Goal: Transaction & Acquisition: Purchase product/service

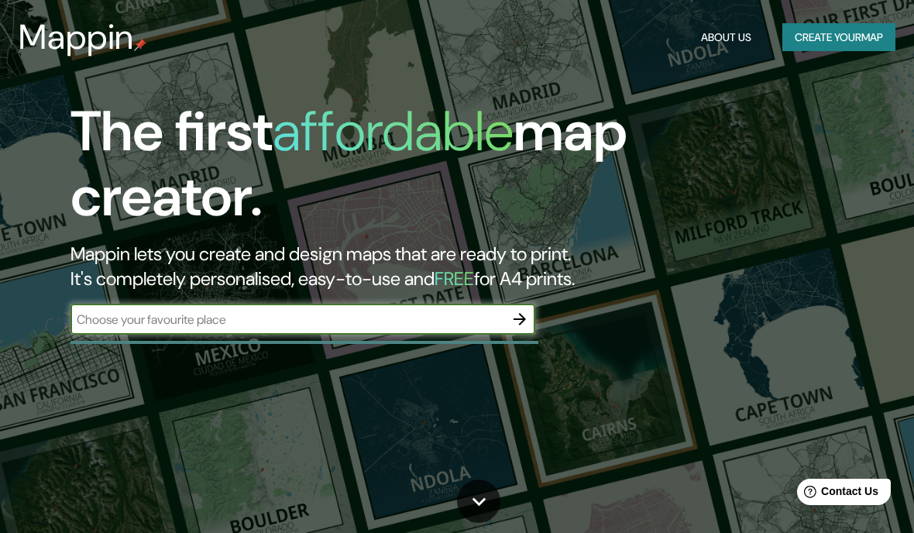
click at [109, 325] on input "text" at bounding box center [288, 320] width 434 height 18
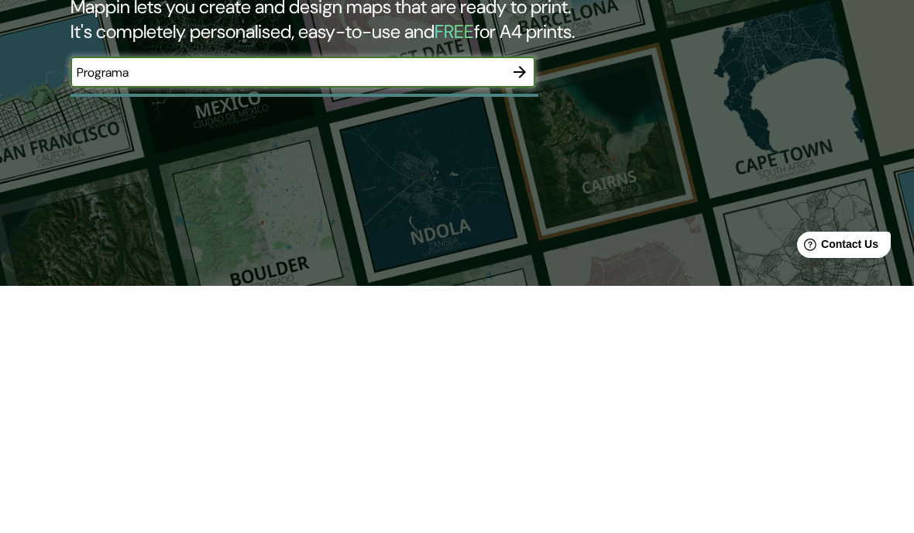
scroll to position [182, 0]
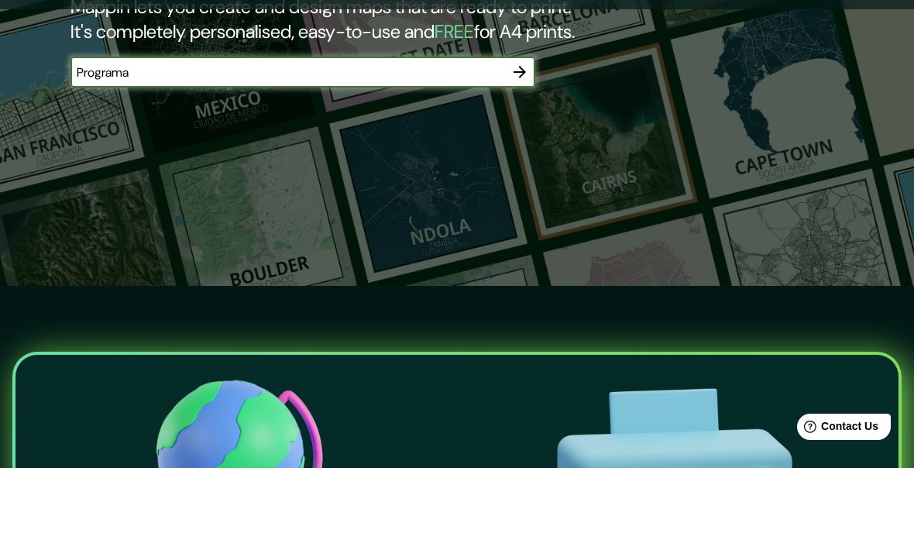
click at [245, 273] on div "The first affordable map creator. Mappin lets you create and design maps that a…" at bounding box center [457, 84] width 914 height 533
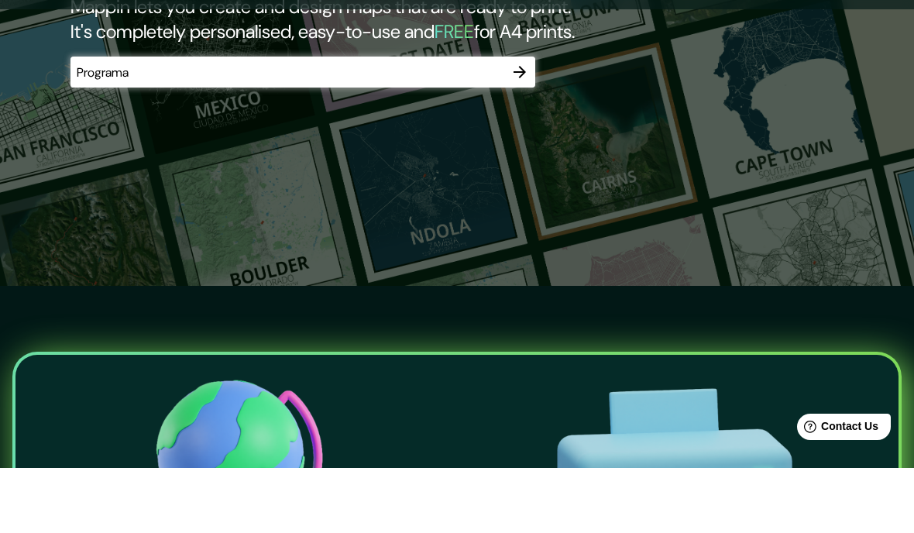
click at [157, 129] on input "Programa" at bounding box center [288, 138] width 434 height 18
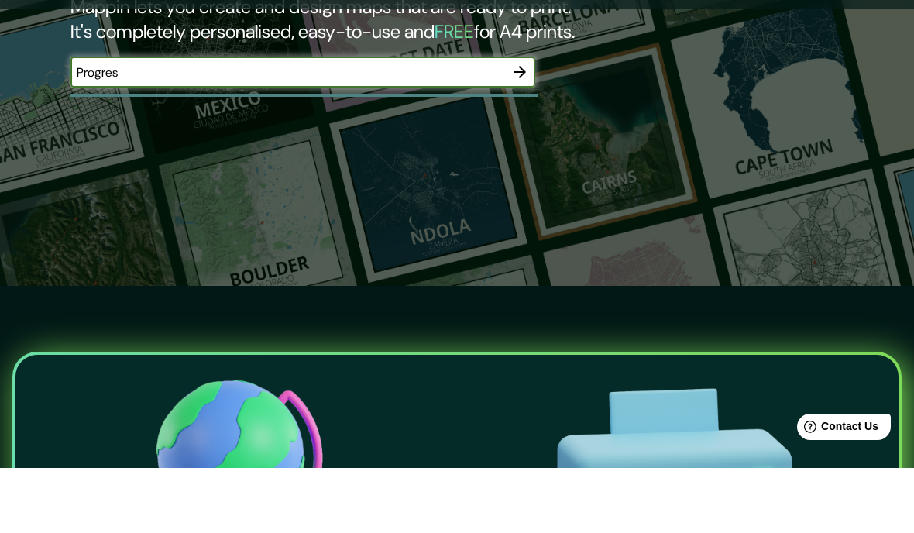
type input "Progreso"
click at [512, 128] on icon "button" at bounding box center [520, 137] width 19 height 19
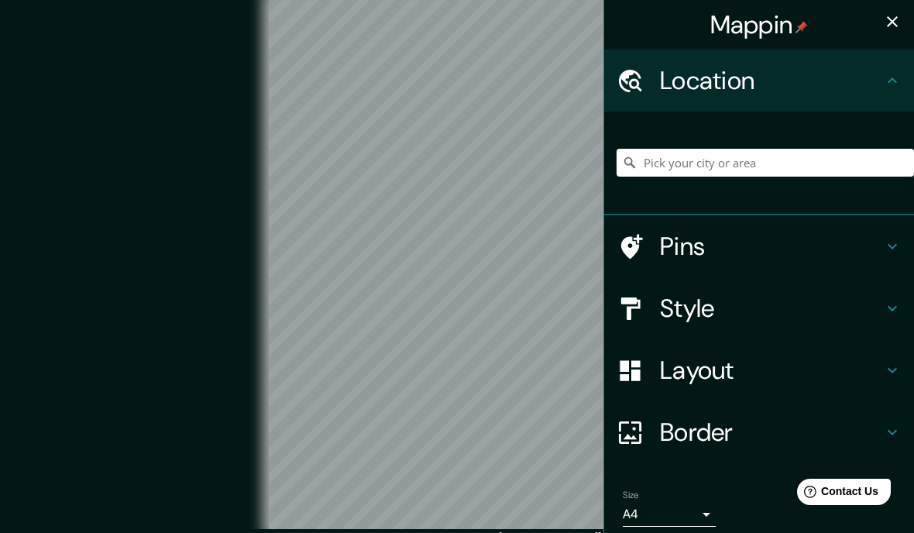
click at [892, 77] on icon at bounding box center [892, 80] width 19 height 19
click at [855, 167] on input "Pick your city or area" at bounding box center [765, 163] width 297 height 28
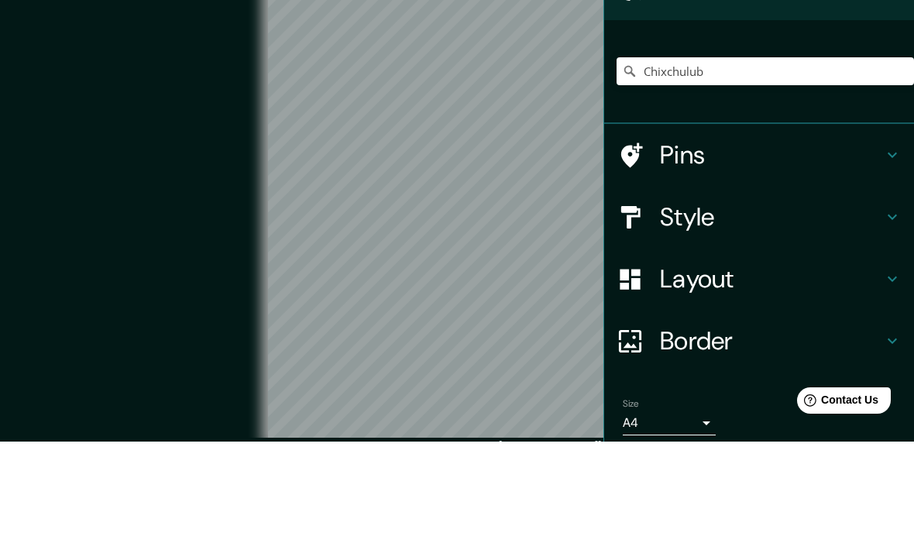
scroll to position [26, 0]
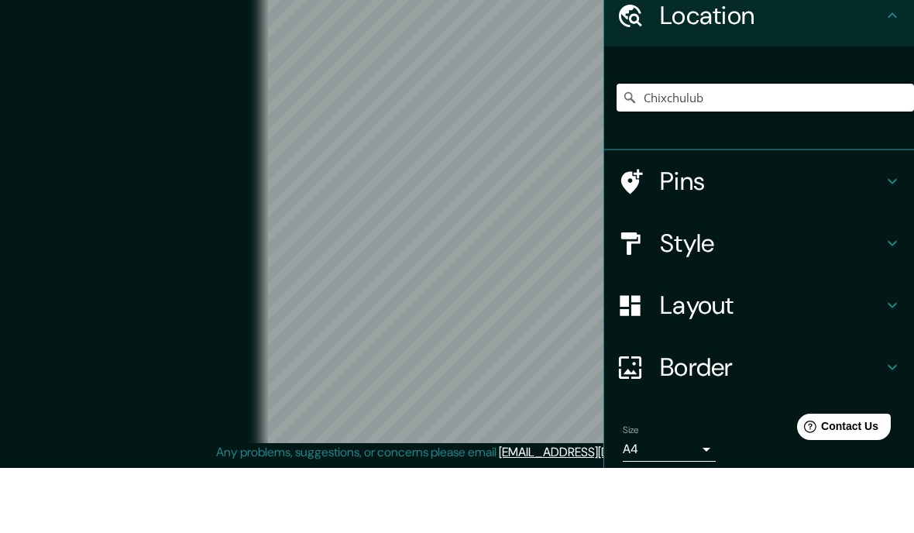
click at [817, 149] on input "Chixchulub" at bounding box center [765, 163] width 297 height 28
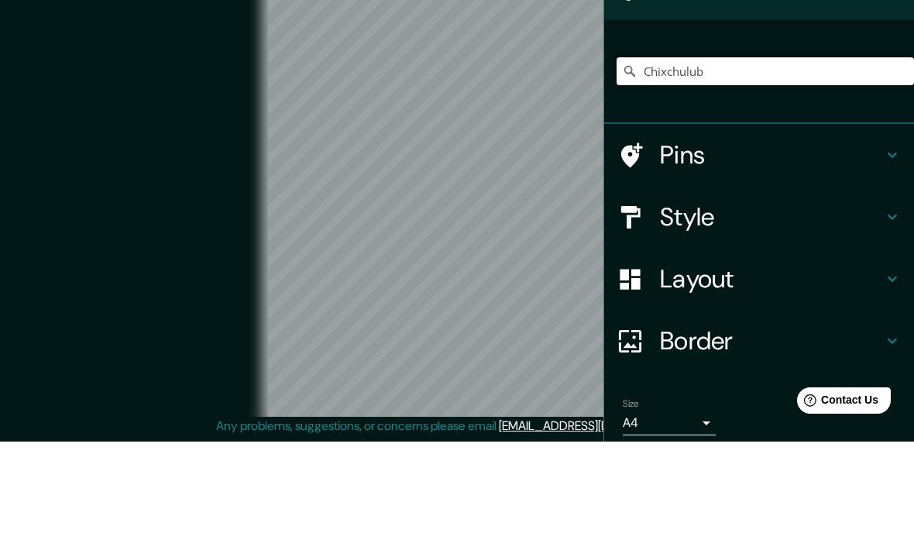
click at [803, 149] on input "Chixchulub" at bounding box center [765, 163] width 297 height 28
type input "C"
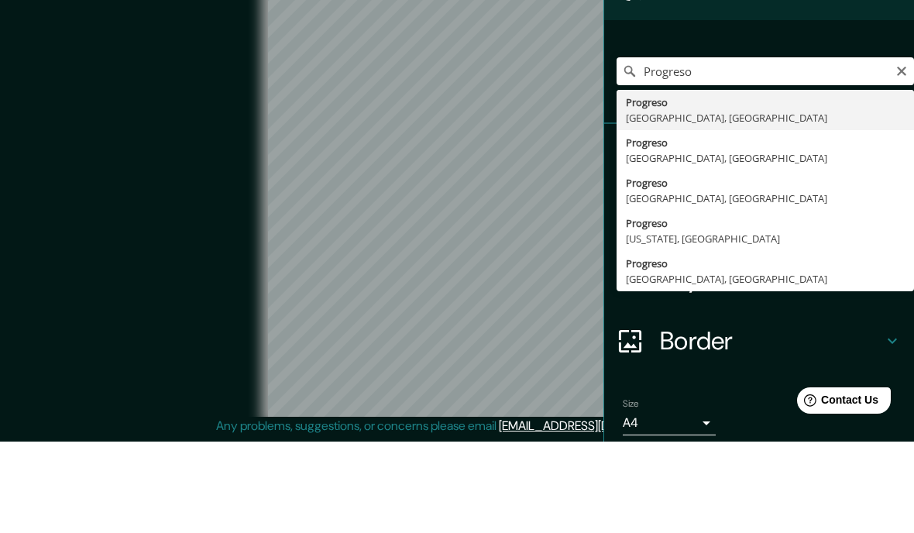
type input "[GEOGRAPHIC_DATA], [GEOGRAPHIC_DATA], [GEOGRAPHIC_DATA]"
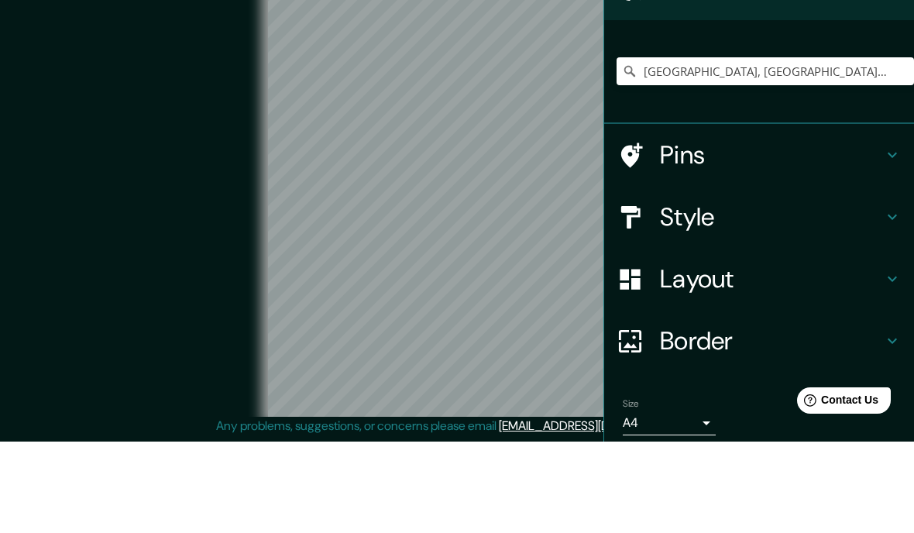
scroll to position [53, 0]
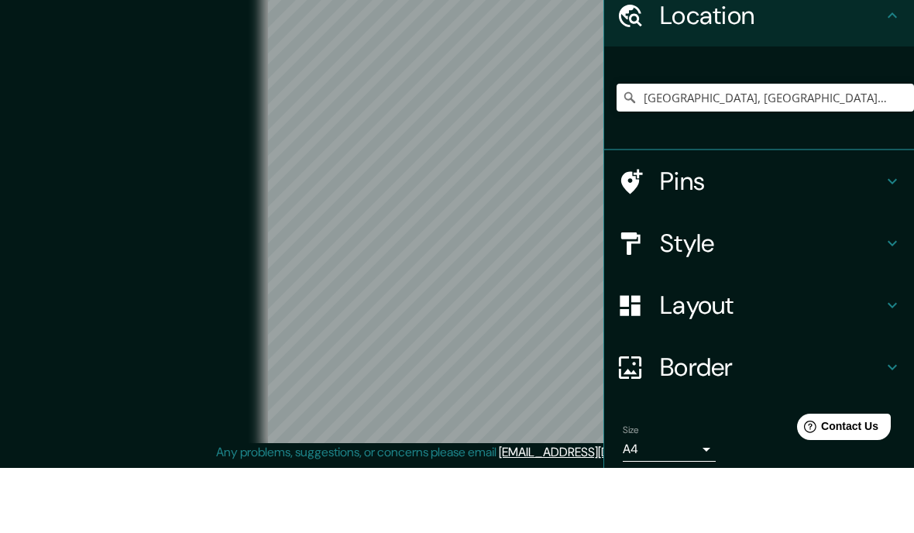
click at [703, 443] on body "Mappin Location [GEOGRAPHIC_DATA], [GEOGRAPHIC_DATA], [GEOGRAPHIC_DATA] Pins St…" at bounding box center [457, 245] width 914 height 533
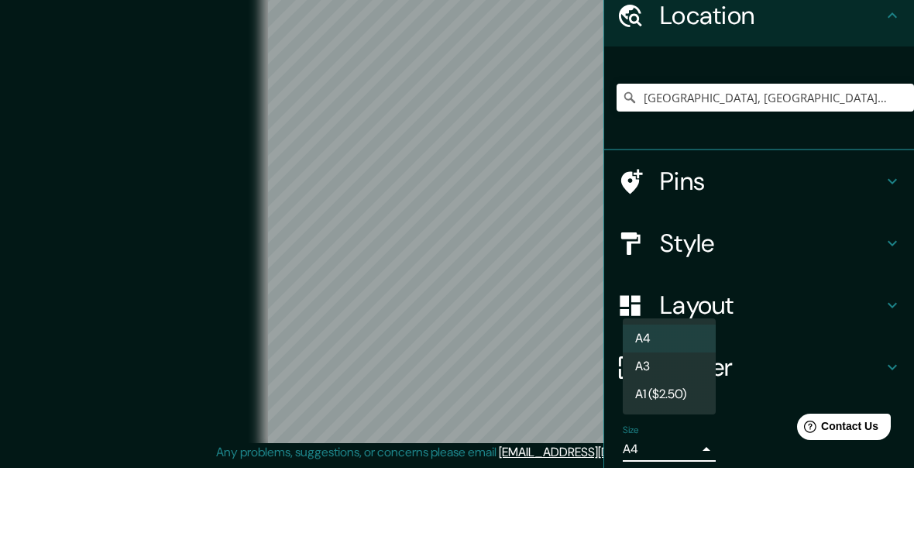
click at [694, 390] on li "A4" at bounding box center [669, 404] width 93 height 28
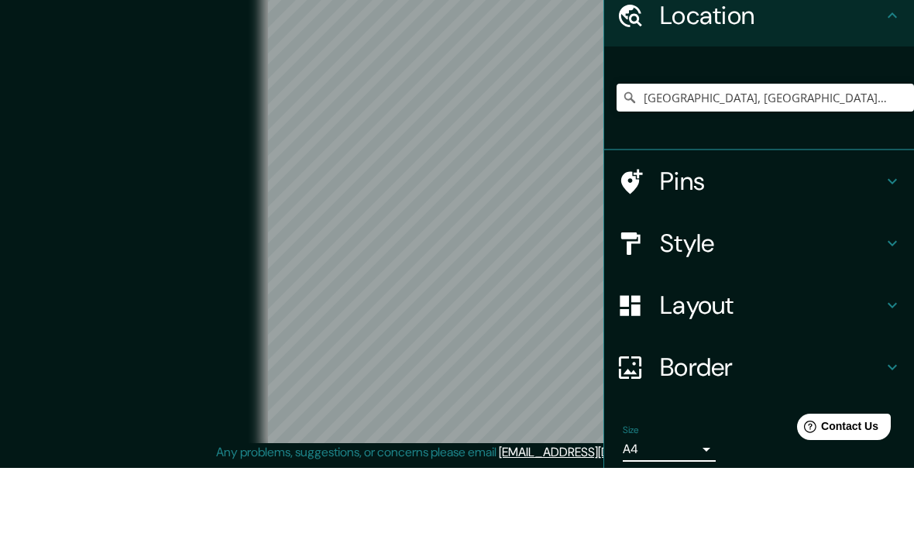
click at [853, 231] on h4 "Pins" at bounding box center [771, 246] width 223 height 31
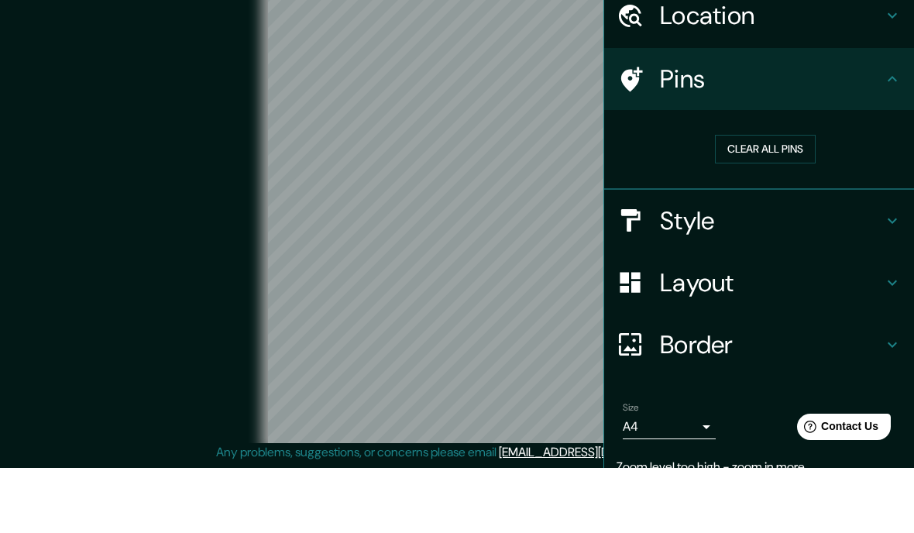
click at [789, 200] on button "Clear all pins" at bounding box center [765, 214] width 101 height 29
click at [872, 270] on h4 "Style" at bounding box center [771, 285] width 223 height 31
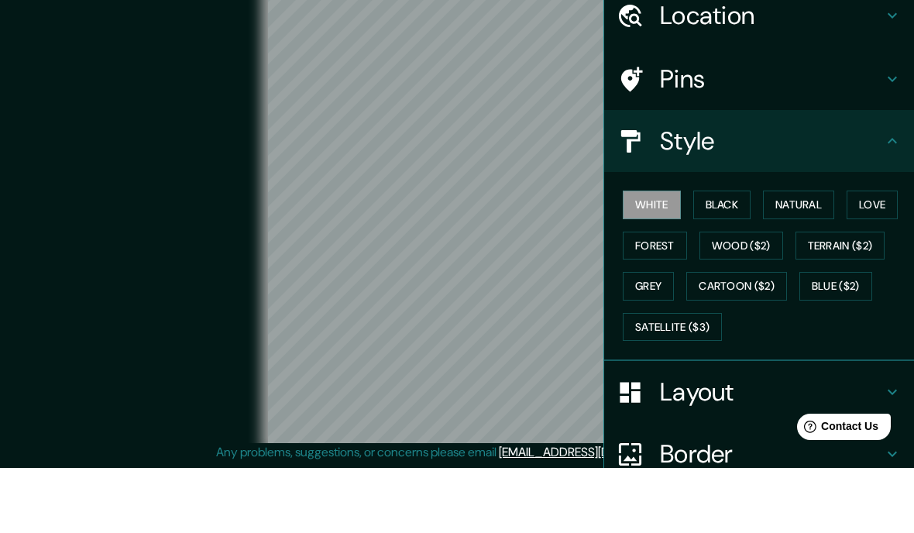
click at [759, 297] on button "Wood ($2)" at bounding box center [742, 311] width 84 height 29
click at [874, 256] on button "Love" at bounding box center [872, 270] width 51 height 29
click at [668, 297] on button "Forest" at bounding box center [655, 311] width 64 height 29
click at [660, 337] on button "Grey" at bounding box center [648, 351] width 51 height 29
click at [704, 378] on button "Satellite ($3)" at bounding box center [672, 392] width 99 height 29
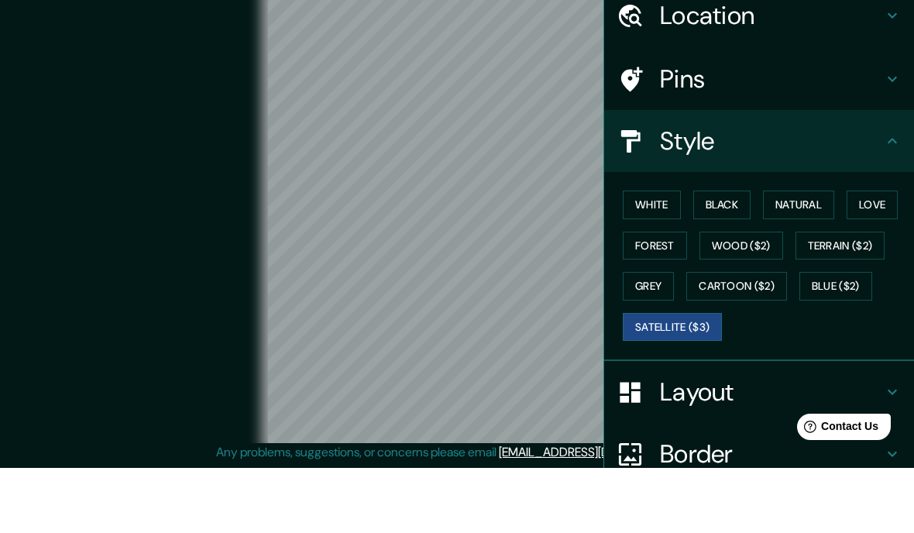
click at [732, 256] on button "Black" at bounding box center [722, 270] width 58 height 29
click at [816, 256] on button "Natural" at bounding box center [798, 270] width 71 height 29
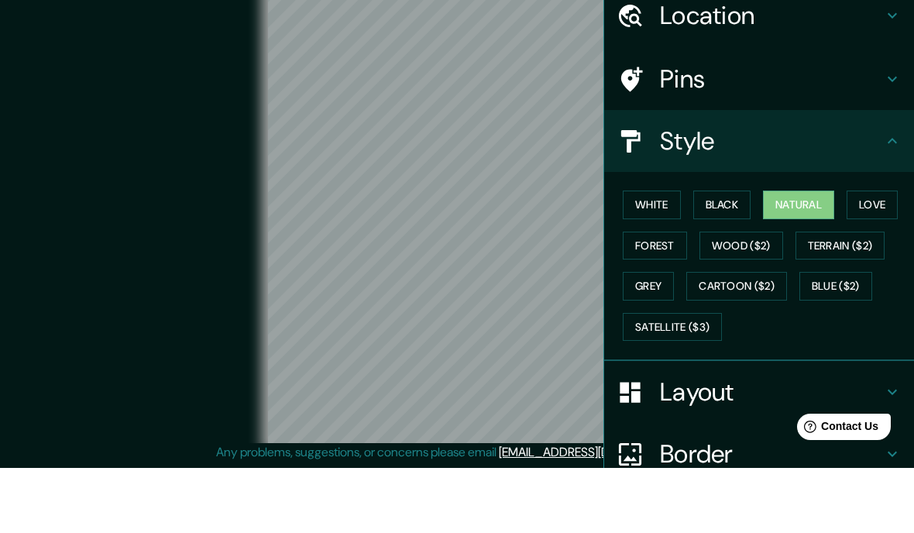
click at [883, 197] on icon at bounding box center [892, 206] width 19 height 19
click at [892, 197] on icon at bounding box center [892, 206] width 19 height 19
click at [690, 442] on h4 "Layout" at bounding box center [771, 457] width 223 height 31
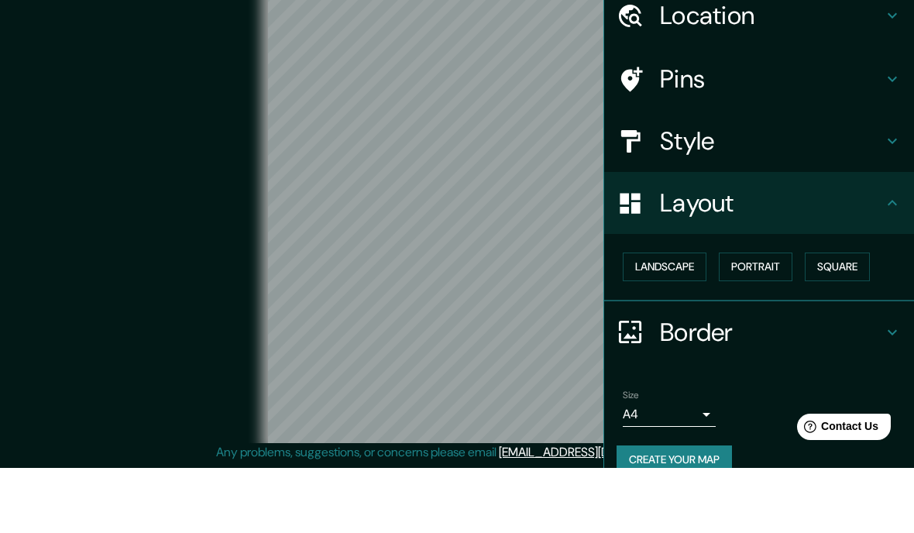
click at [690, 318] on button "Landscape" at bounding box center [665, 332] width 84 height 29
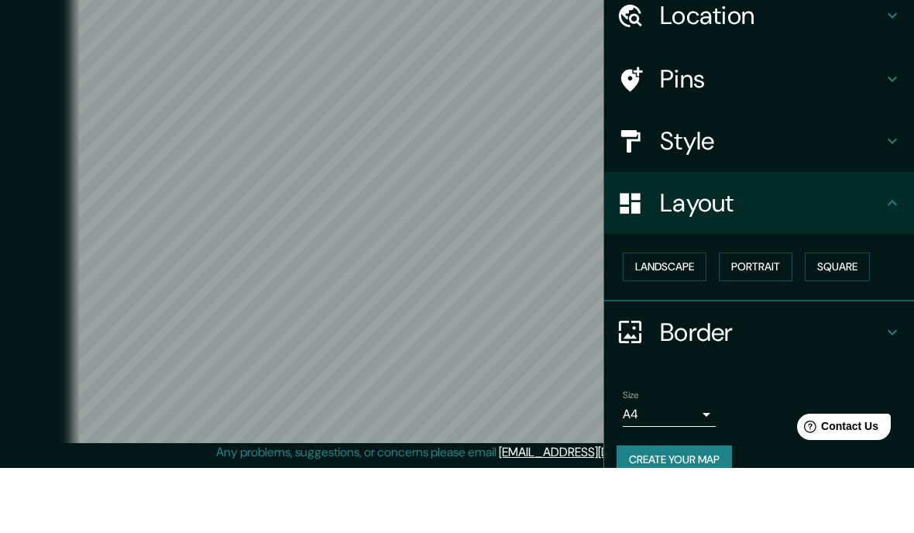
click at [684, 318] on button "Landscape" at bounding box center [665, 332] width 84 height 29
click at [773, 318] on button "Portrait" at bounding box center [756, 332] width 74 height 29
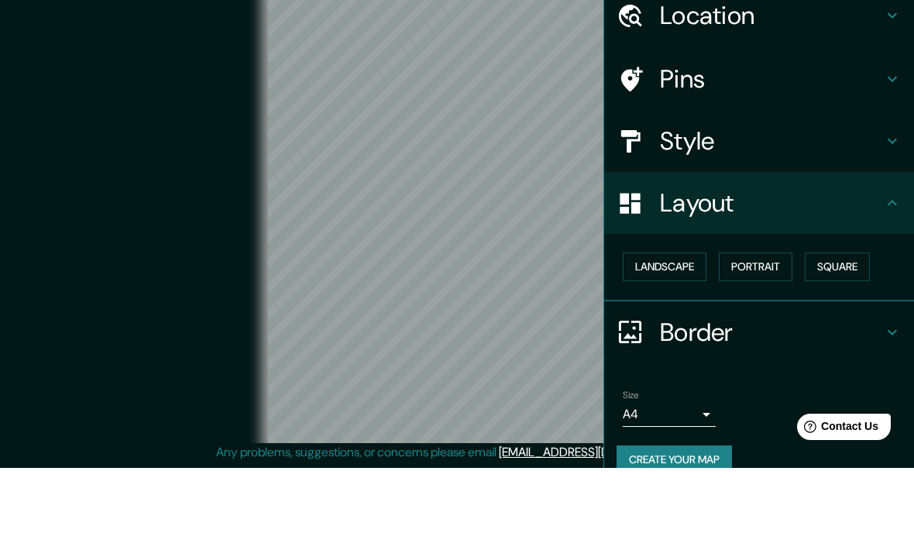
click at [855, 318] on button "Square" at bounding box center [837, 332] width 65 height 29
